Goal: Transaction & Acquisition: Purchase product/service

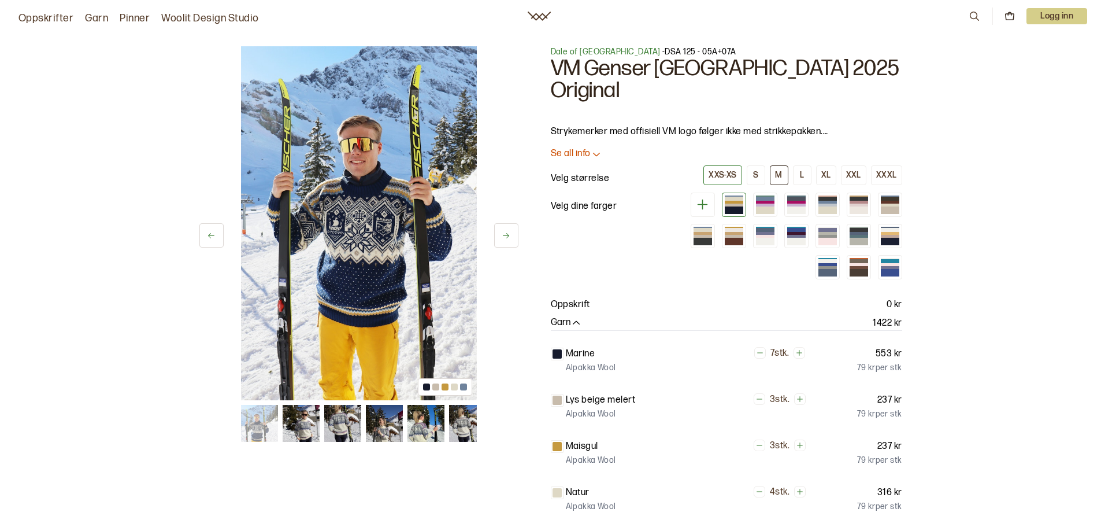
click at [787, 165] on button "M" at bounding box center [779, 175] width 18 height 20
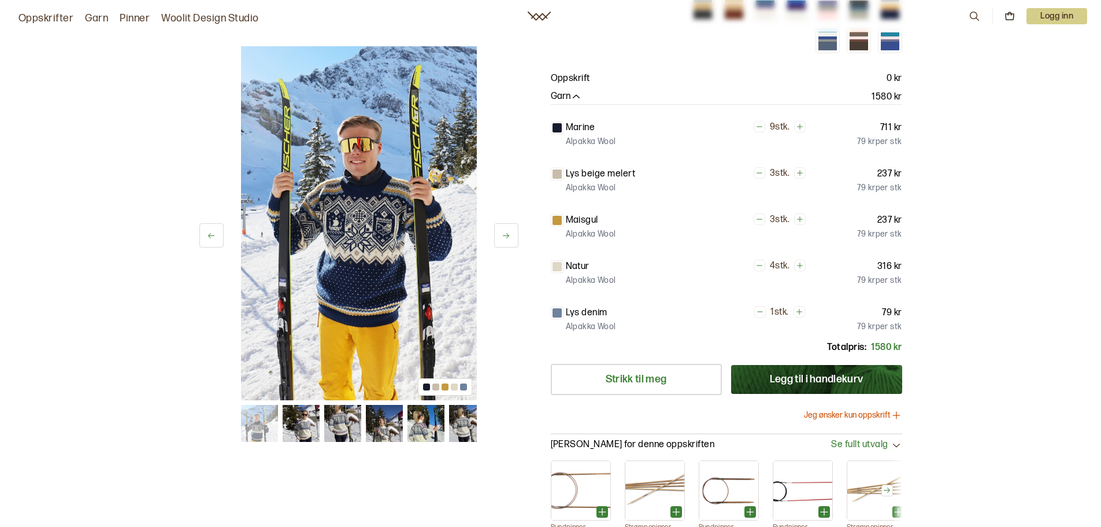
scroll to position [227, 0]
drag, startPoint x: 869, startPoint y: 322, endPoint x: 910, endPoint y: 319, distance: 41.2
click at [910, 319] on div "1 av 18 1 av 18 Dale of Norway - DSA 125 - 05A+07A VM Genser Trondheim 2025 Ori…" at bounding box center [551, 191] width 740 height 788
copy p "1580 kr"
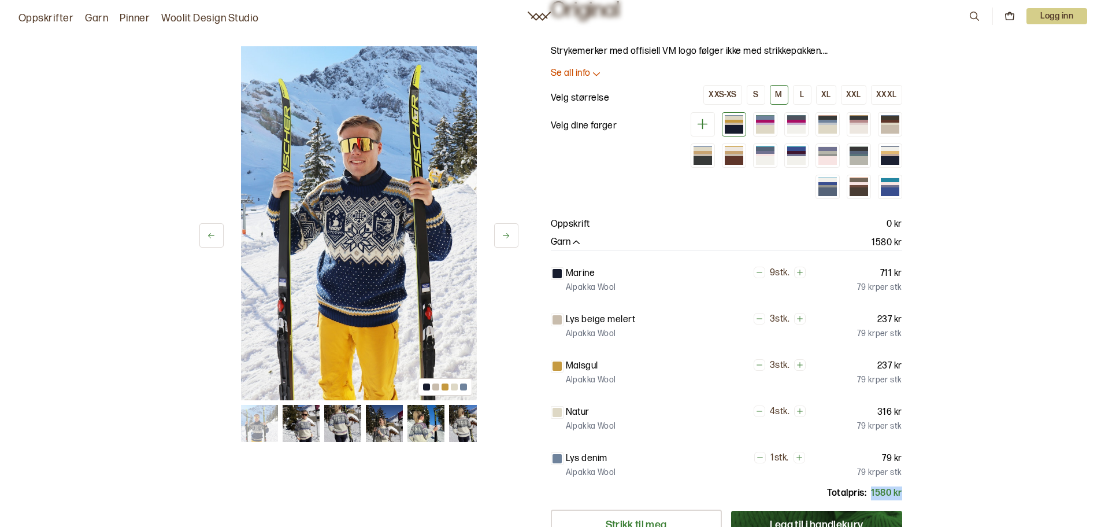
scroll to position [0, 0]
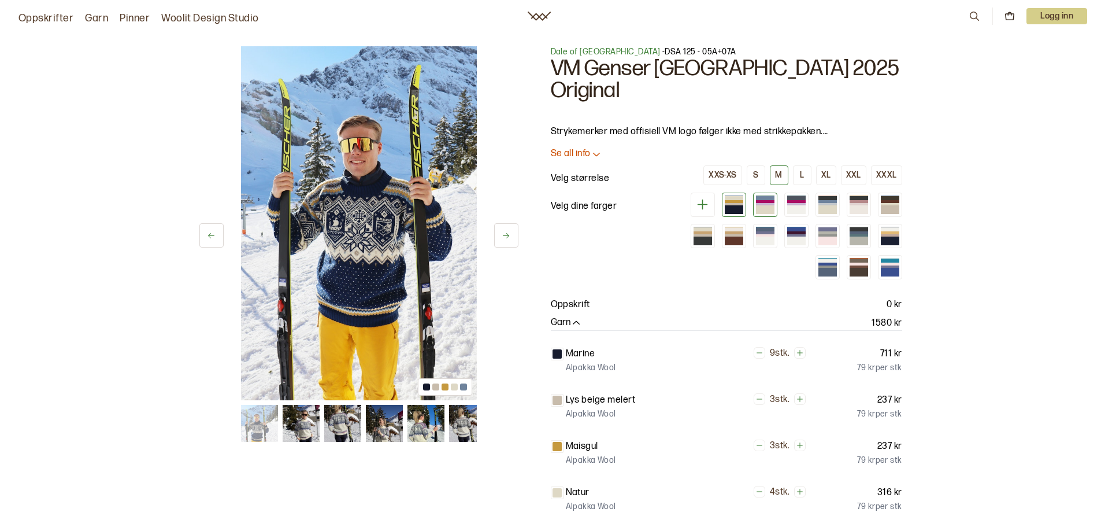
click at [764, 205] on div at bounding box center [765, 209] width 18 height 8
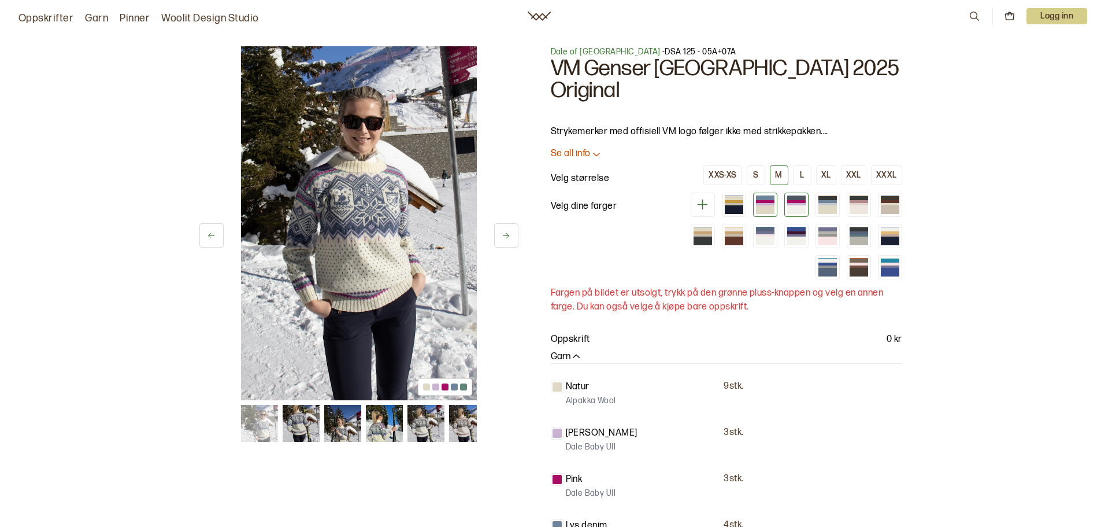
click at [799, 203] on div at bounding box center [796, 204] width 18 height 3
click at [760, 205] on div at bounding box center [765, 209] width 18 height 8
click at [804, 205] on div at bounding box center [796, 209] width 18 height 8
click at [834, 205] on div at bounding box center [828, 209] width 18 height 8
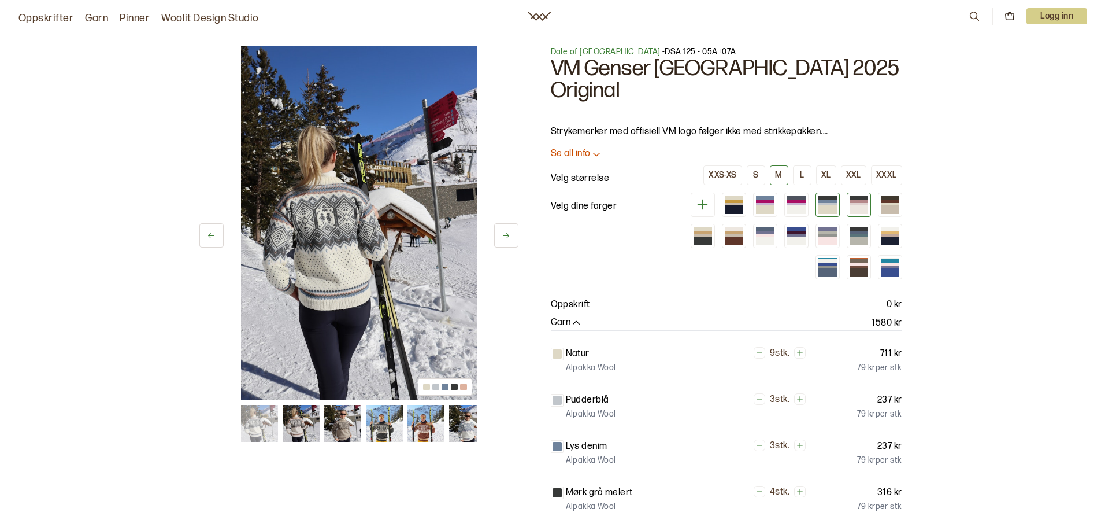
click at [859, 205] on div at bounding box center [859, 209] width 18 height 8
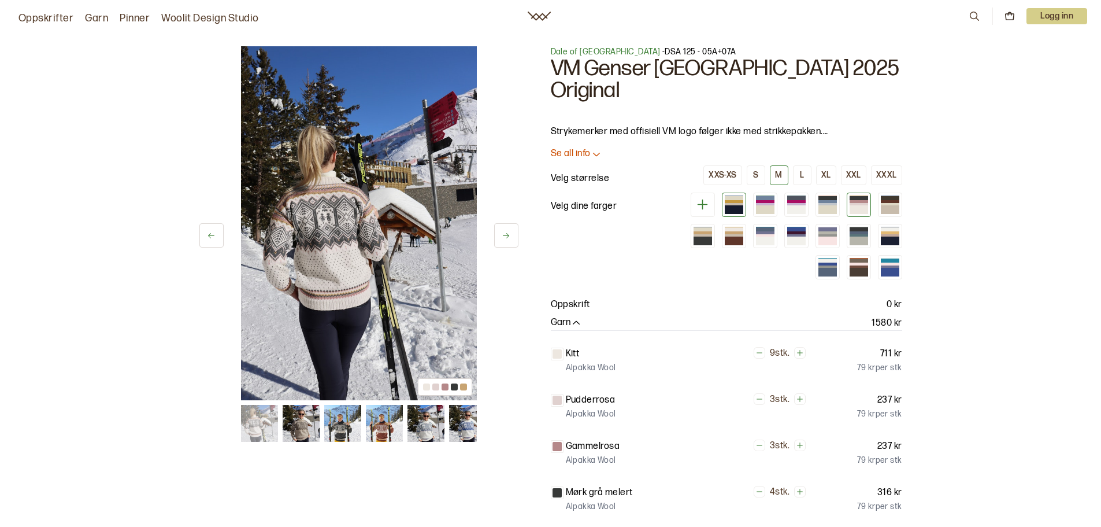
click at [734, 205] on div at bounding box center [734, 209] width 18 height 8
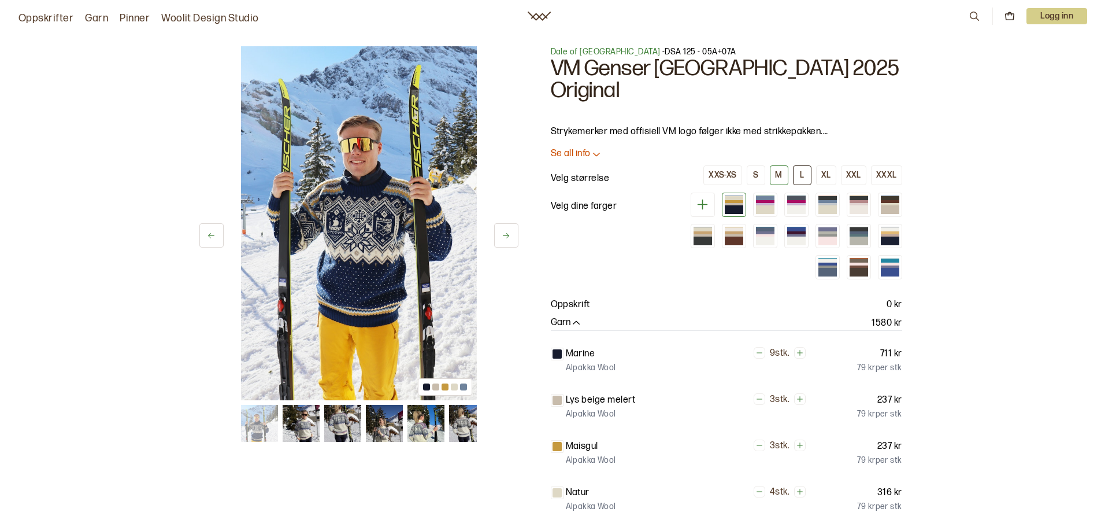
click at [804, 170] on div "L" at bounding box center [802, 175] width 4 height 10
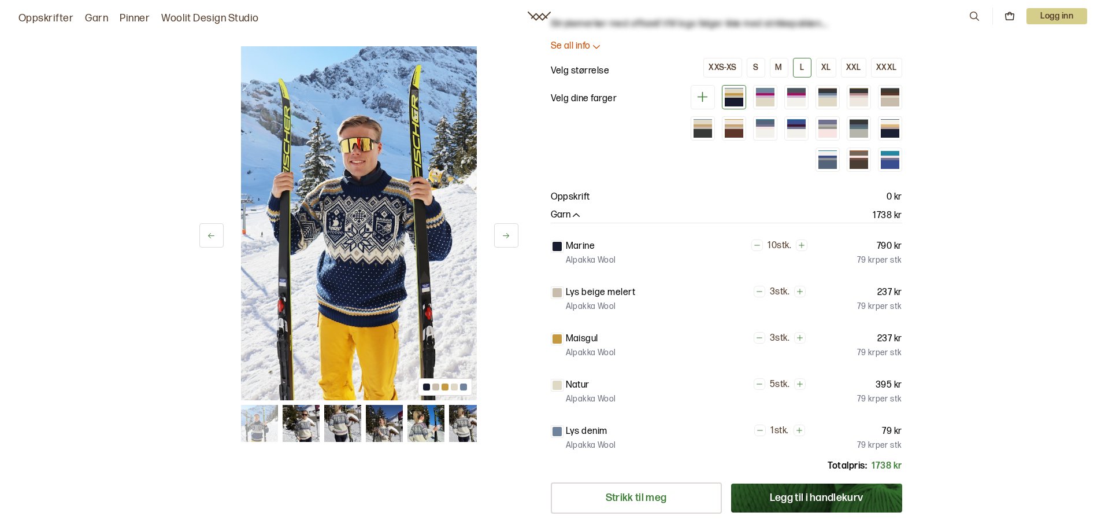
scroll to position [107, 0]
click at [1015, 224] on div "1 av 18 1 av 18 Dale of Norway - DSA 125 - 05A+07A VM Genser Trondheim 2025 Ori…" at bounding box center [550, 391] width 1101 height 950
click at [761, 96] on div at bounding box center [765, 97] width 18 height 2
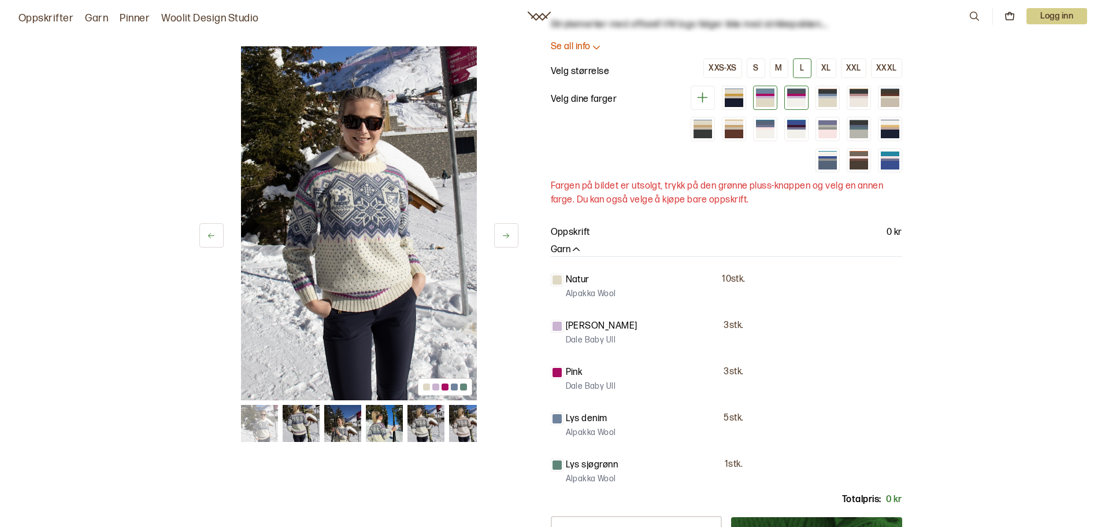
click at [806, 86] on div at bounding box center [796, 98] width 24 height 24
click at [764, 96] on div at bounding box center [765, 97] width 18 height 2
click at [800, 96] on div at bounding box center [796, 97] width 18 height 2
click at [757, 98] on div at bounding box center [765, 102] width 18 height 9
click at [986, 246] on div "2 av 18 2 av 18 Dale of Norway - DSA 125 - 05A+07A VM Genser Trondheim 2025 Ori…" at bounding box center [550, 407] width 1101 height 983
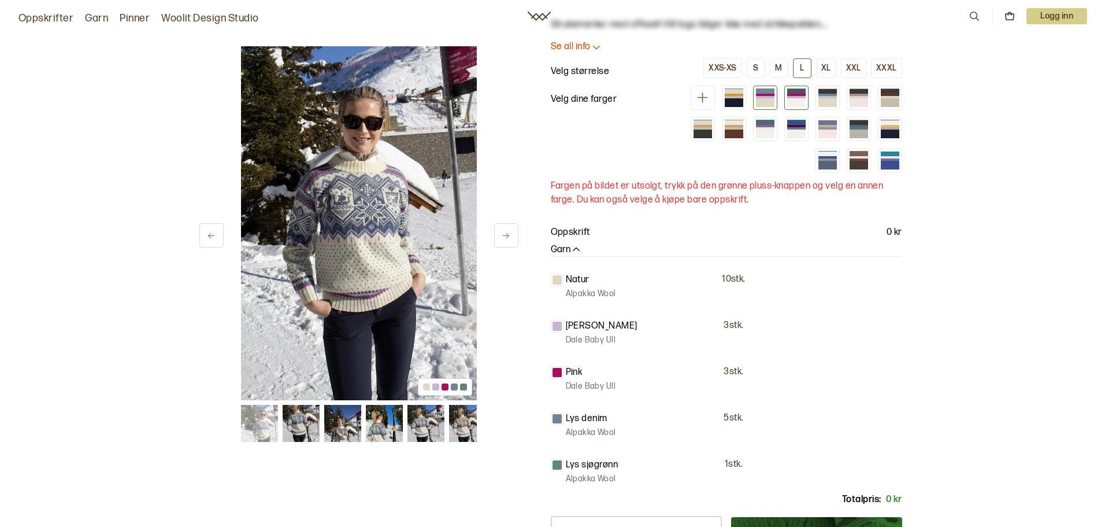
click at [798, 98] on div at bounding box center [796, 102] width 18 height 9
click at [965, 285] on div "2 av 18 Velg 2 av 18 Velg Dale of Norway - DSA 125 - 05A+07A VM Genser [GEOGRAP…" at bounding box center [550, 407] width 1101 height 983
click at [733, 94] on div at bounding box center [734, 95] width 18 height 2
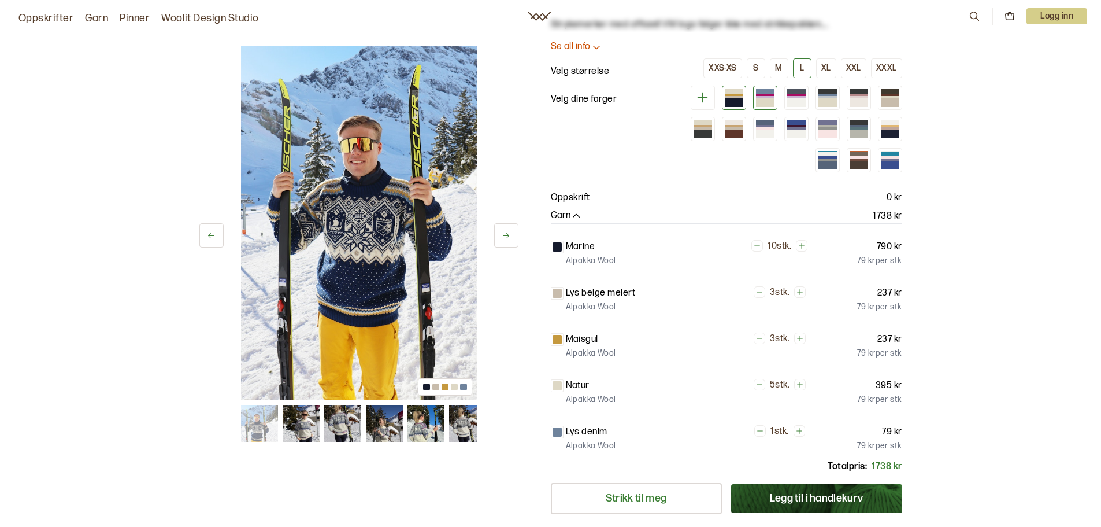
click at [764, 94] on div at bounding box center [765, 95] width 18 height 2
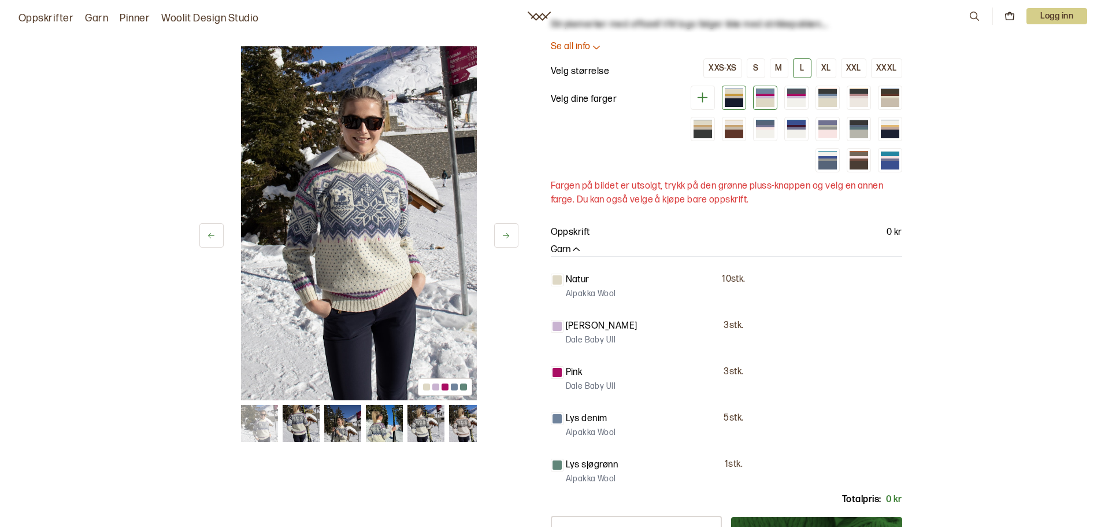
click at [731, 96] on div at bounding box center [734, 97] width 18 height 2
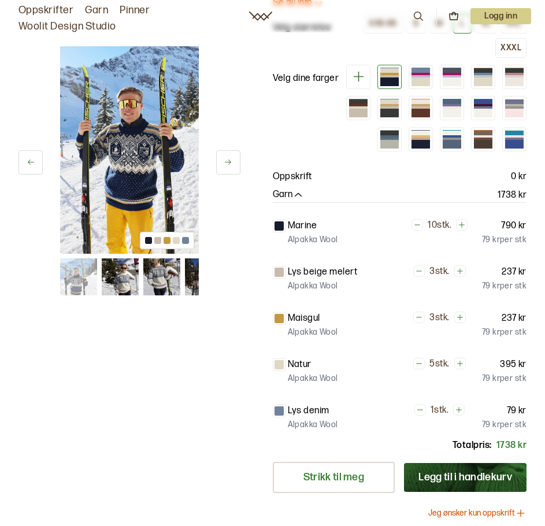
scroll to position [166, 0]
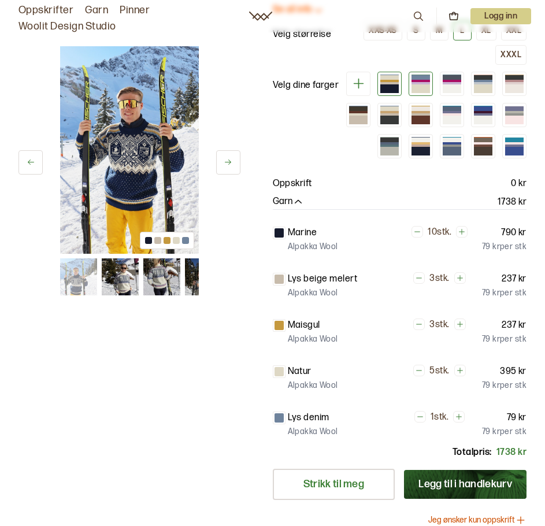
click at [419, 75] on div at bounding box center [421, 77] width 18 height 4
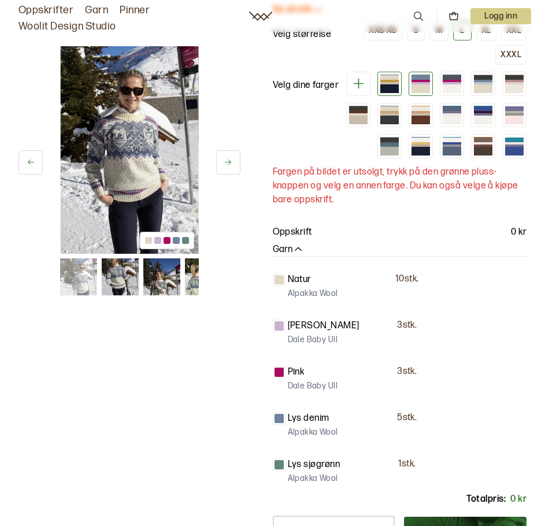
click at [388, 82] on div at bounding box center [389, 83] width 18 height 2
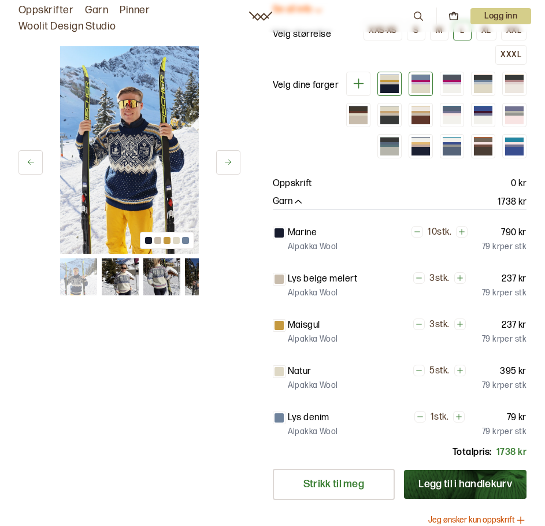
click at [420, 80] on div at bounding box center [421, 81] width 18 height 2
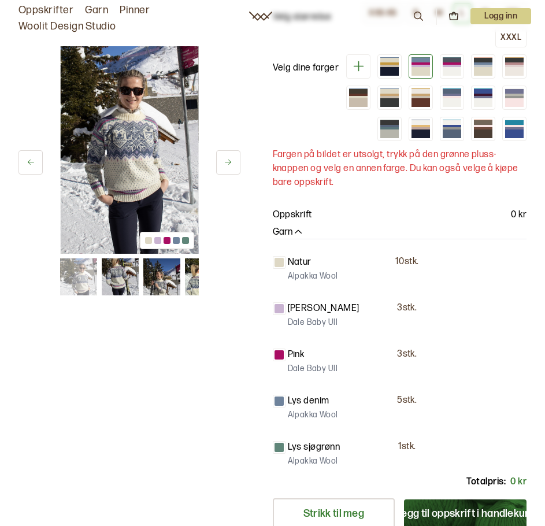
scroll to position [183, 0]
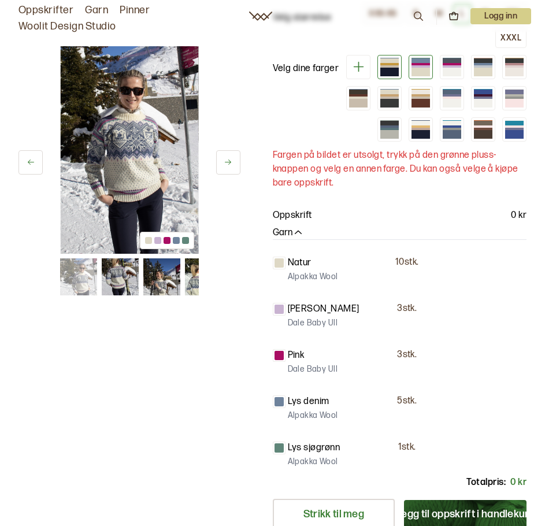
click at [390, 65] on div at bounding box center [389, 66] width 18 height 2
